Goal: Task Accomplishment & Management: Complete application form

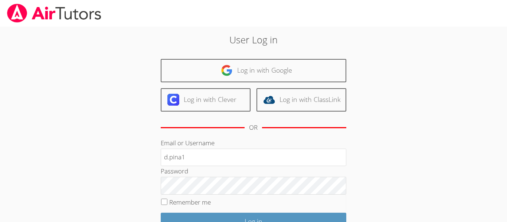
type input "[EMAIL_ADDRESS][DOMAIN_NAME]"
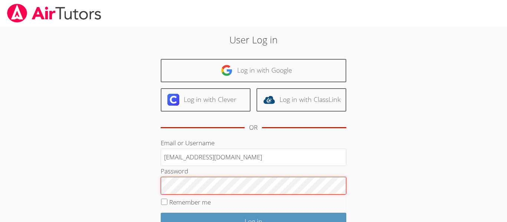
click at [161, 213] on input "Log in" at bounding box center [254, 221] width 186 height 17
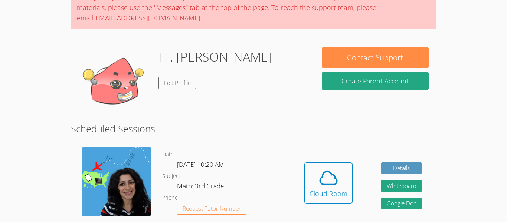
scroll to position [73, 0]
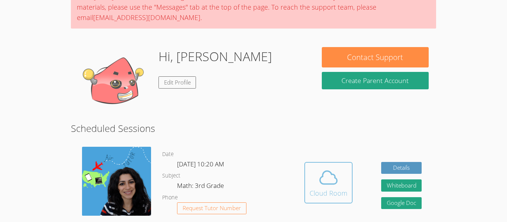
click at [325, 190] on div "Cloud Room" at bounding box center [329, 193] width 38 height 10
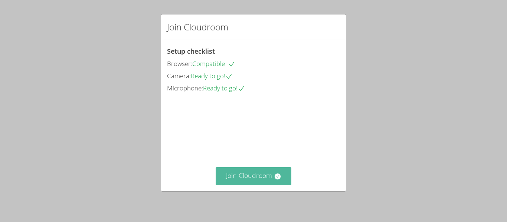
click at [252, 175] on button "Join Cloudroom" at bounding box center [254, 177] width 76 height 18
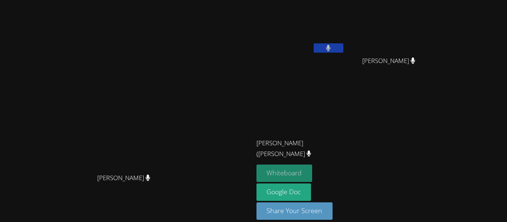
click at [313, 171] on button "Whiteboard" at bounding box center [285, 173] width 56 height 17
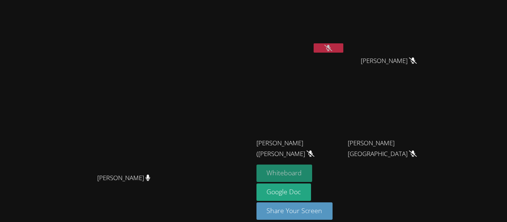
click at [313, 173] on button "Whiteboard" at bounding box center [285, 173] width 56 height 17
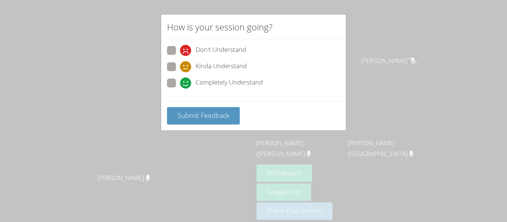
click at [233, 78] on span "Completely Understand" at bounding box center [229, 83] width 67 height 11
click at [186, 79] on input "Completely Understand" at bounding box center [183, 82] width 6 height 6
radio input "true"
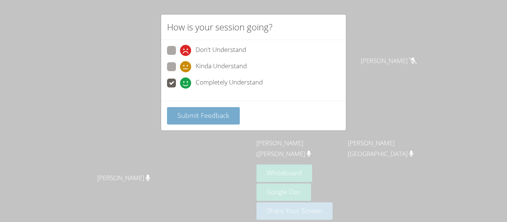
click at [218, 111] on span "Submit Feedback" at bounding box center [204, 115] width 52 height 9
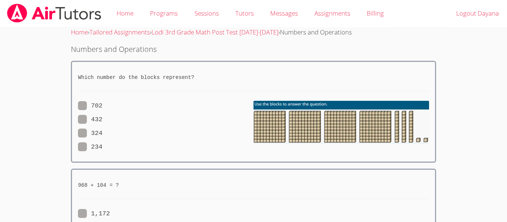
click at [103, 117] on span at bounding box center [103, 119] width 0 height 7
click at [103, 117] on input "432" at bounding box center [106, 118] width 6 height 6
radio input "true"
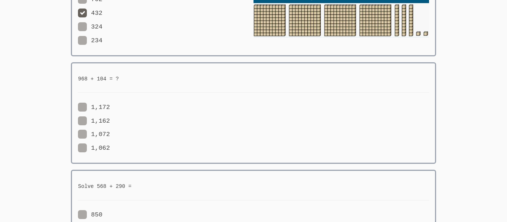
scroll to position [108, 0]
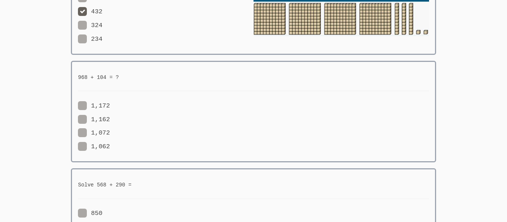
click at [110, 147] on span at bounding box center [110, 146] width 0 height 7
click at [110, 147] on input "1,062" at bounding box center [113, 145] width 6 height 6
radio input "true"
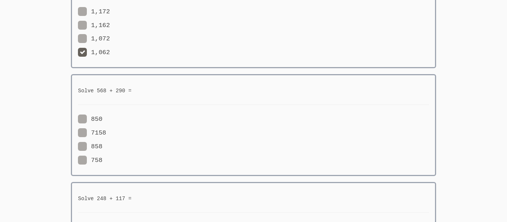
scroll to position [203, 0]
click at [103, 161] on span at bounding box center [103, 160] width 0 height 7
click at [103, 161] on input "758" at bounding box center [106, 159] width 6 height 6
radio input "true"
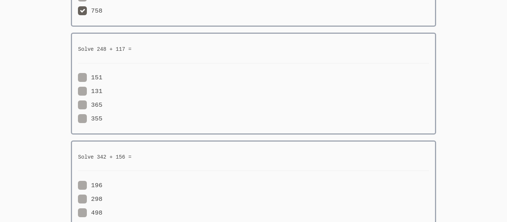
scroll to position [353, 0]
click at [103, 114] on span at bounding box center [103, 117] width 0 height 7
click at [103, 113] on input "355" at bounding box center [106, 116] width 6 height 6
radio input "true"
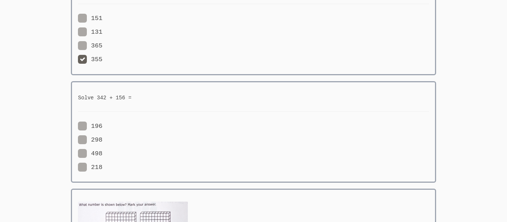
scroll to position [410, 0]
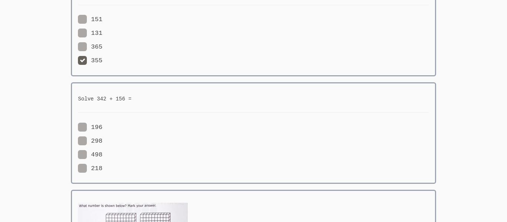
click at [103, 152] on span at bounding box center [103, 155] width 0 height 7
click at [103, 150] on input "498" at bounding box center [106, 153] width 6 height 6
radio input "true"
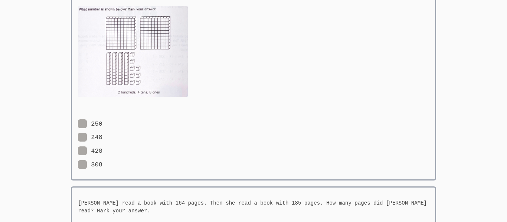
scroll to position [607, 0]
click at [103, 137] on span at bounding box center [103, 137] width 0 height 7
click at [103, 137] on input "248" at bounding box center [106, 136] width 6 height 6
radio input "true"
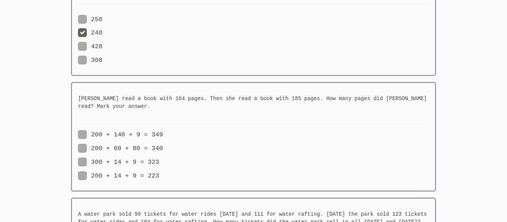
scroll to position [700, 0]
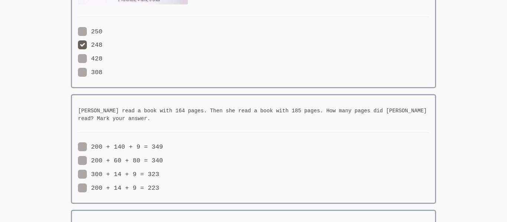
click at [140, 186] on label "200 + 14 + 9 = 223" at bounding box center [118, 189] width 81 height 10
click at [159, 186] on input "200 + 14 + 9 = 223" at bounding box center [162, 187] width 6 height 6
radio input "true"
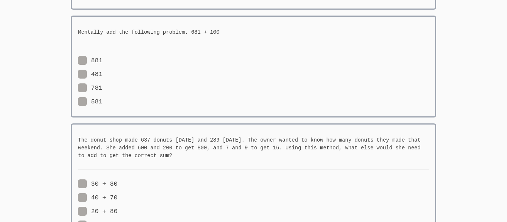
scroll to position [1009, 0]
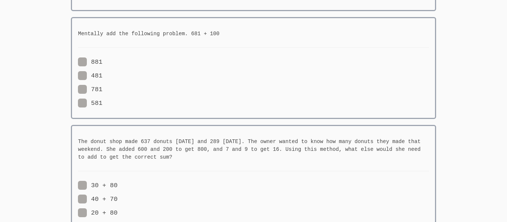
click at [103, 90] on span at bounding box center [103, 89] width 0 height 7
click at [103, 90] on input "781" at bounding box center [106, 88] width 6 height 6
radio input "true"
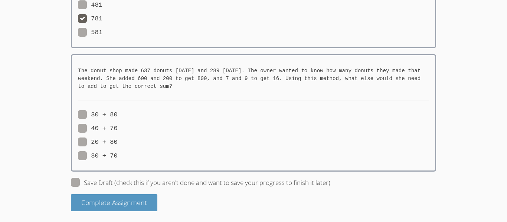
click at [118, 140] on span at bounding box center [118, 142] width 0 height 7
click at [118, 140] on input "20 + 80" at bounding box center [121, 141] width 6 height 6
radio input "true"
click at [118, 153] on span at bounding box center [118, 156] width 0 height 7
click at [118, 153] on input "30 + 70" at bounding box center [121, 155] width 6 height 6
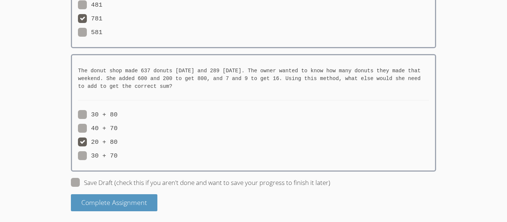
radio input "true"
click at [118, 127] on span at bounding box center [118, 128] width 0 height 7
click at [118, 127] on input "40 + 70" at bounding box center [121, 127] width 6 height 6
radio input "true"
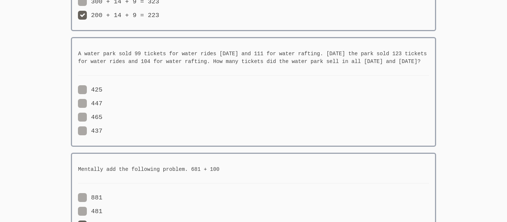
scroll to position [872, 0]
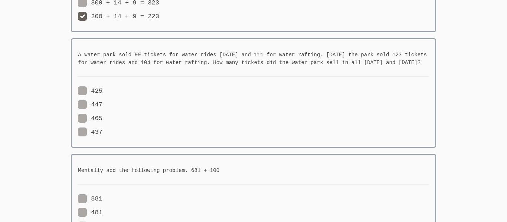
click at [103, 117] on span at bounding box center [103, 118] width 0 height 7
click at [103, 117] on input "465" at bounding box center [106, 117] width 6 height 6
radio input "true"
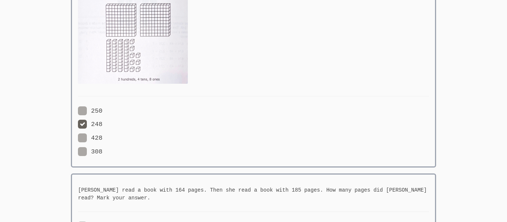
scroll to position [1080, 0]
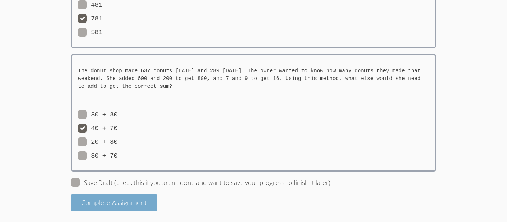
click at [127, 204] on span "Complete Assignment" at bounding box center [114, 202] width 66 height 9
